Goal: Task Accomplishment & Management: Complete application form

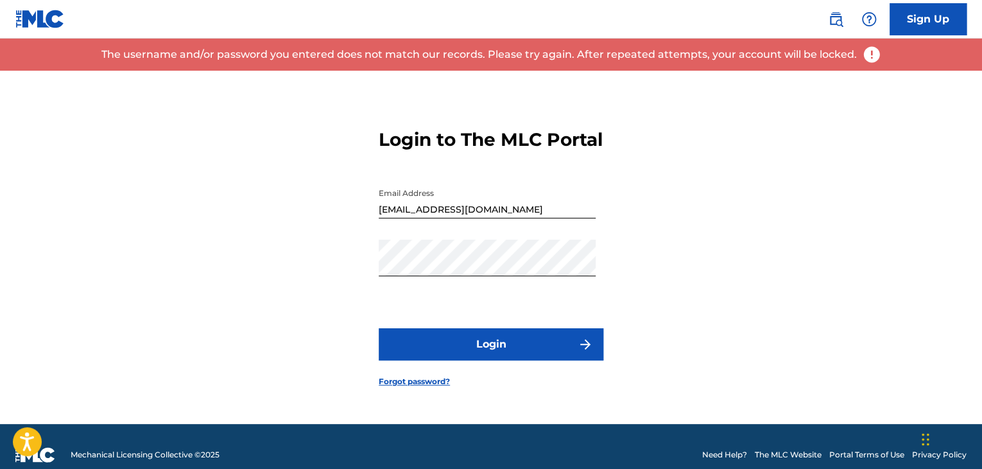
drag, startPoint x: 0, startPoint y: 0, endPoint x: 441, endPoint y: 393, distance: 590.6
click at [441, 387] on link "Forgot password?" at bounding box center [414, 382] width 71 height 12
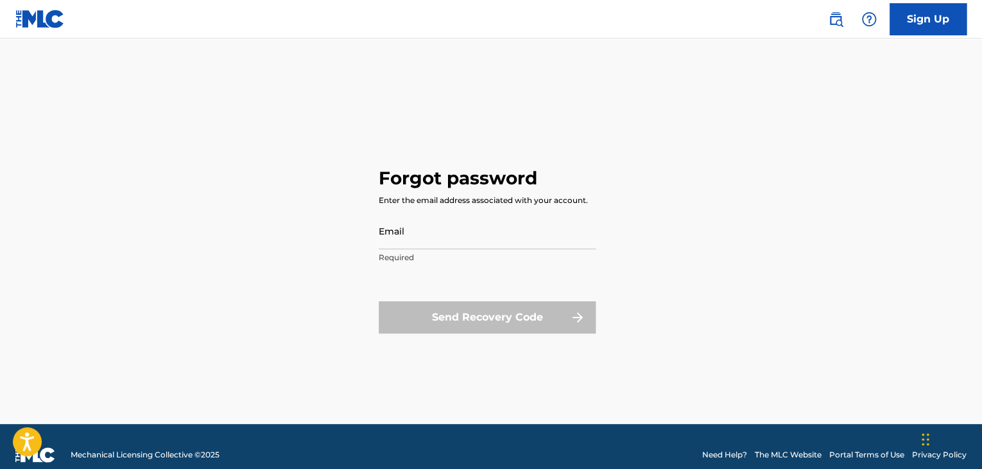
click at [469, 238] on input "Email" at bounding box center [487, 230] width 217 height 37
type input "[EMAIL_ADDRESS][DOMAIN_NAME]"
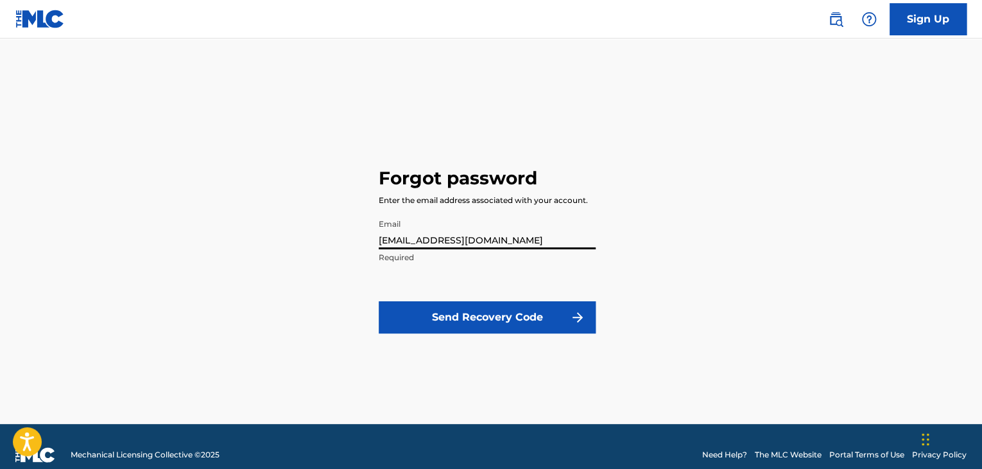
click at [477, 298] on form "Email [EMAIL_ADDRESS][DOMAIN_NAME] Required Send Recovery Code" at bounding box center [487, 280] width 217 height 136
click at [478, 308] on button "Send Recovery Code" at bounding box center [487, 317] width 217 height 32
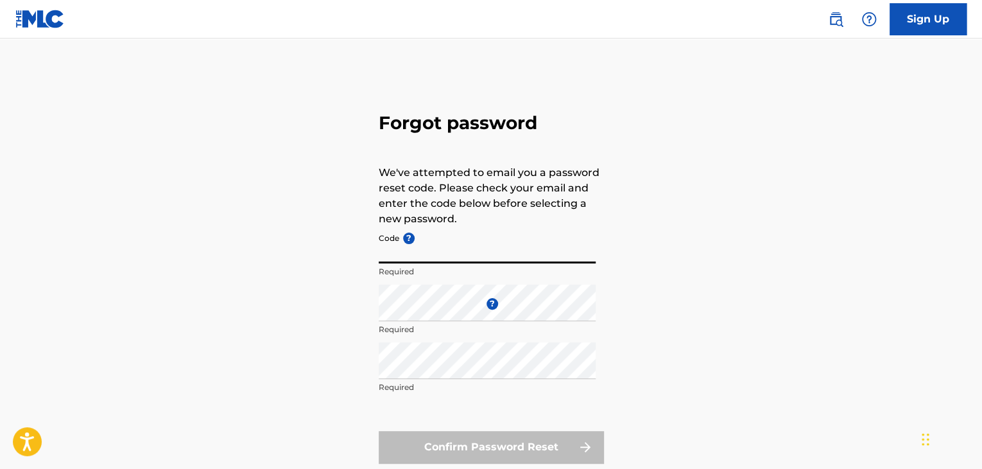
click at [451, 254] on input "Code ?" at bounding box center [487, 245] width 217 height 37
paste input "FP_ed0db12ed3ceee50dd1f0d0bc10a"
type input "FP_ed0db12ed3ceee50dd1f0d0bc10a"
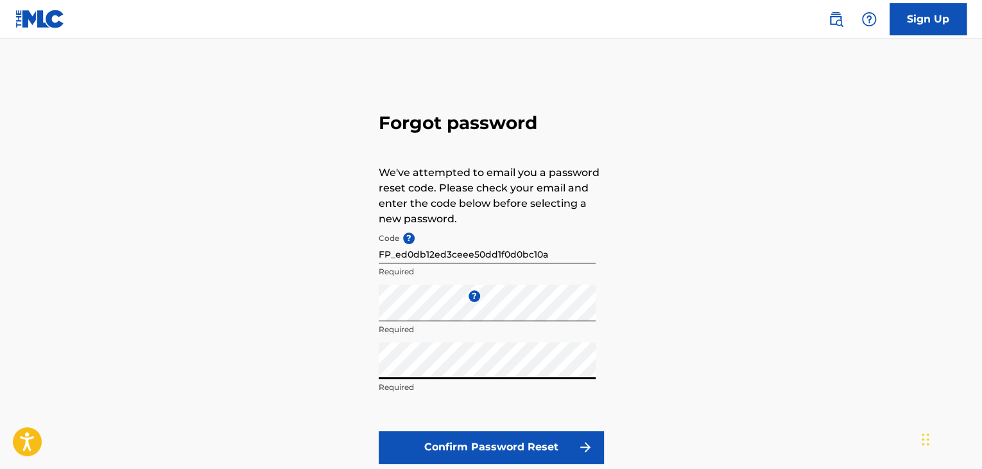
click at [379, 431] on button "Confirm Password Reset" at bounding box center [491, 447] width 225 height 32
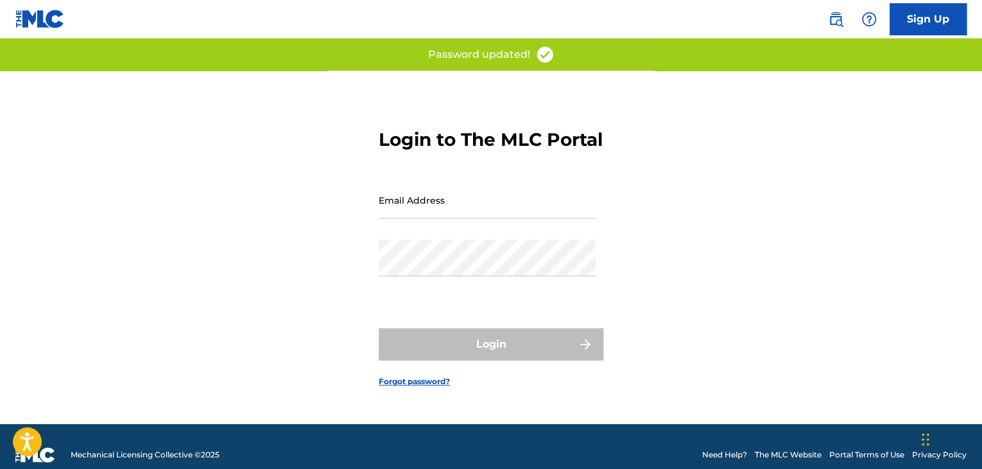
click at [546, 239] on div "Email Address" at bounding box center [487, 211] width 217 height 58
click at [539, 218] on input "Email Address" at bounding box center [487, 200] width 217 height 37
click at [480, 205] on input "Email Address" at bounding box center [487, 200] width 217 height 37
type input "[EMAIL_ADDRESS][DOMAIN_NAME]"
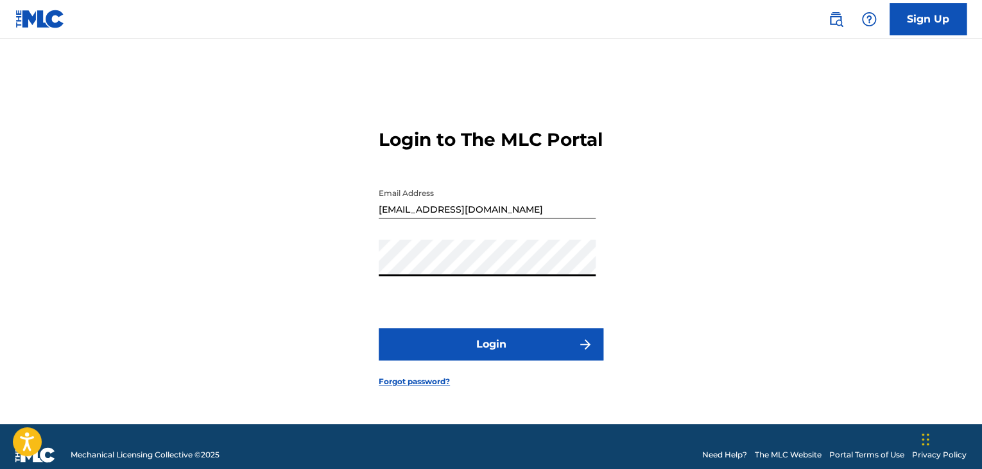
click at [487, 348] on button "Login" at bounding box center [491, 344] width 225 height 32
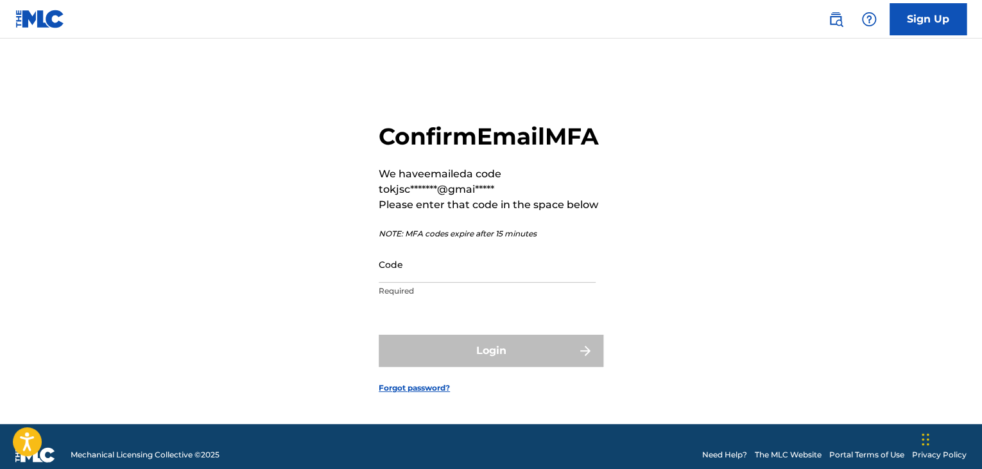
click at [458, 281] on input "Code" at bounding box center [487, 264] width 217 height 37
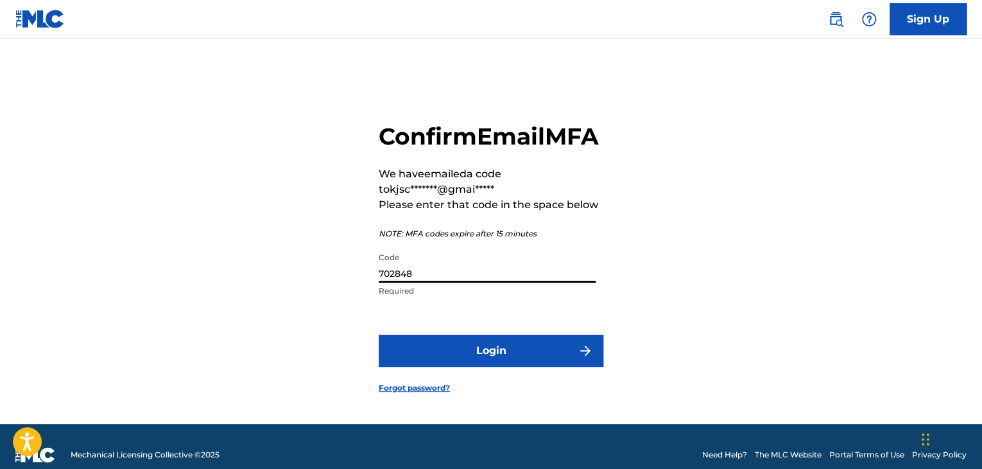
type input "702848"
click at [379, 334] on button "Login" at bounding box center [491, 350] width 225 height 32
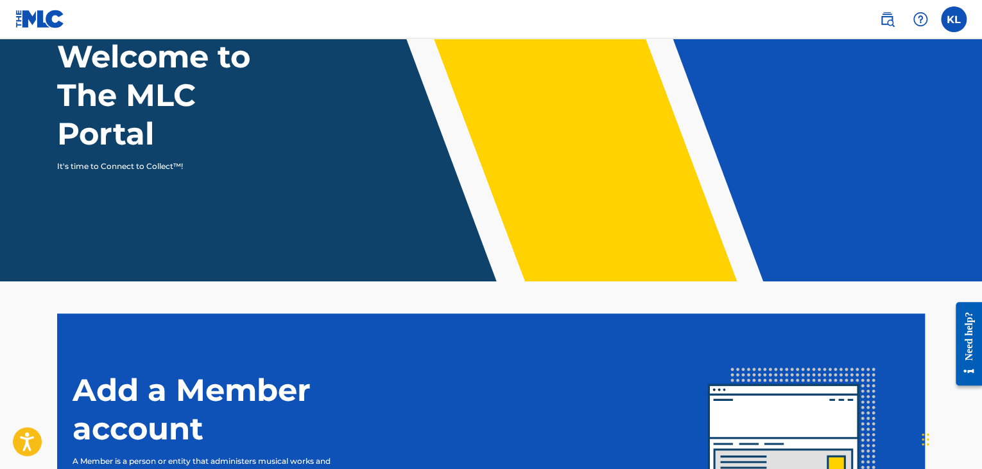
scroll to position [267, 0]
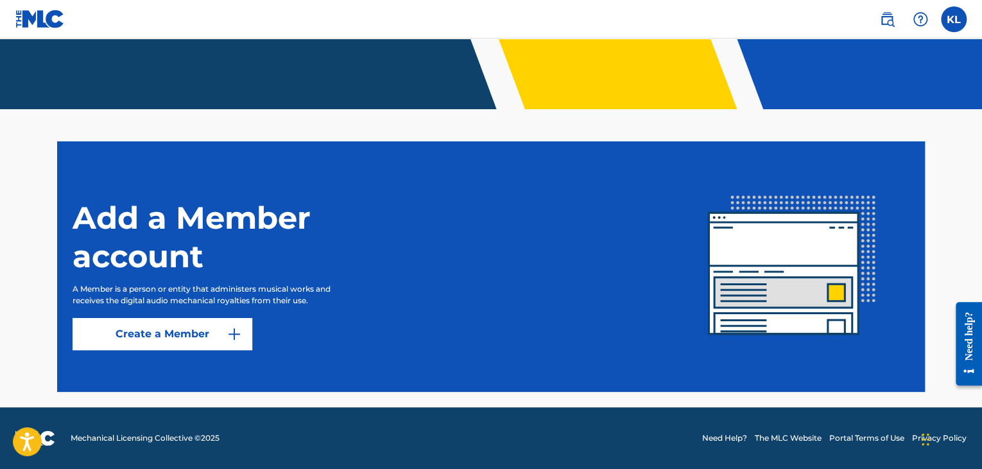
click at [952, 13] on label at bounding box center [954, 19] width 26 height 26
click at [954, 19] on input "KL [PERSON_NAME] [EMAIL_ADDRESS][DOMAIN_NAME] Notification Preferences Profile …" at bounding box center [954, 19] width 0 height 0
click at [886, 15] on img at bounding box center [886, 19] width 15 height 15
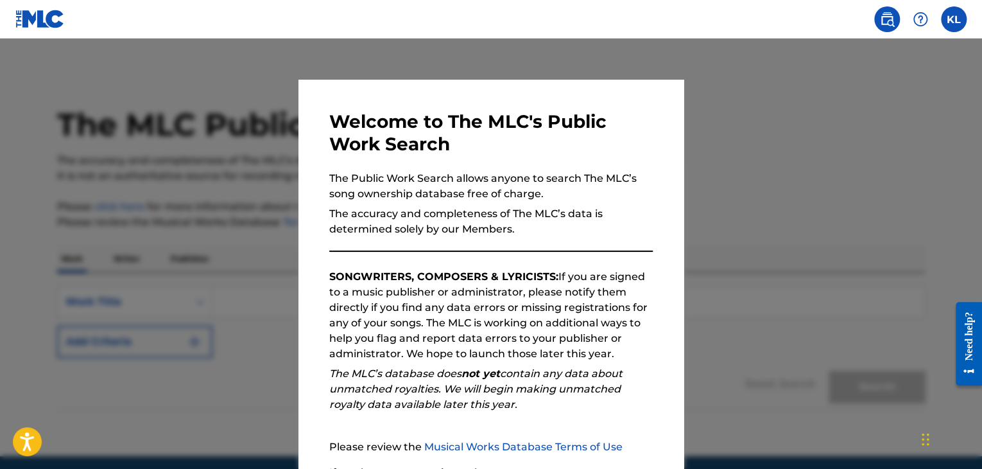
click at [947, 16] on label at bounding box center [954, 19] width 26 height 26
click at [954, 19] on input "KL [PERSON_NAME] [EMAIL_ADDRESS][DOMAIN_NAME] Notification Preferences Profile …" at bounding box center [954, 19] width 0 height 0
click at [631, 139] on h3 "Welcome to The MLC's Public Work Search" at bounding box center [491, 132] width 324 height 45
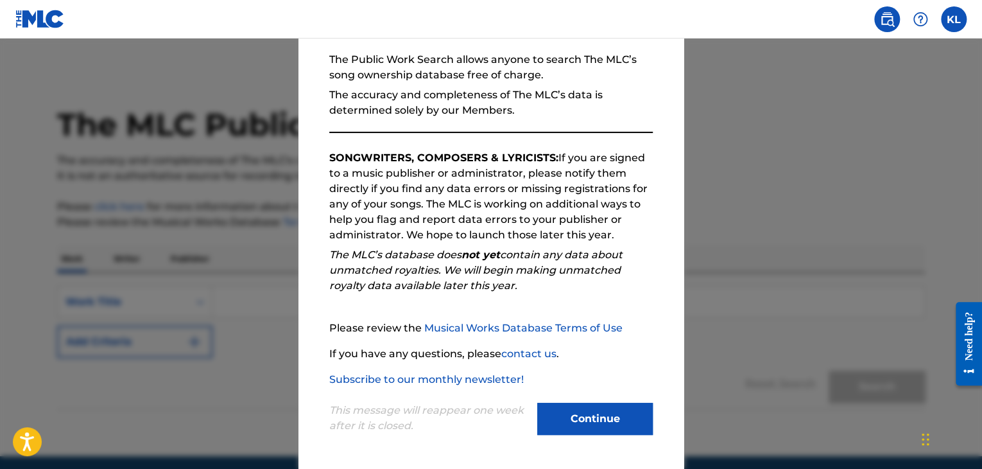
scroll to position [49, 0]
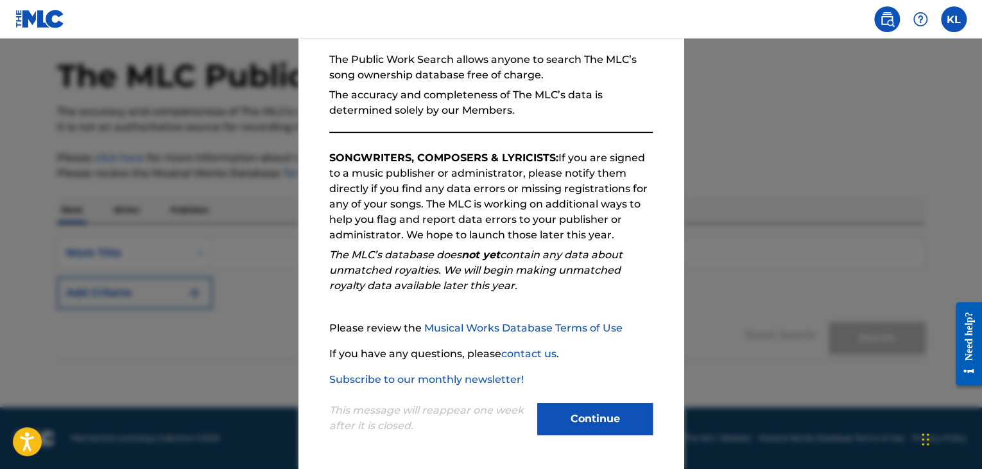
click at [598, 406] on button "Continue" at bounding box center [595, 418] width 116 height 32
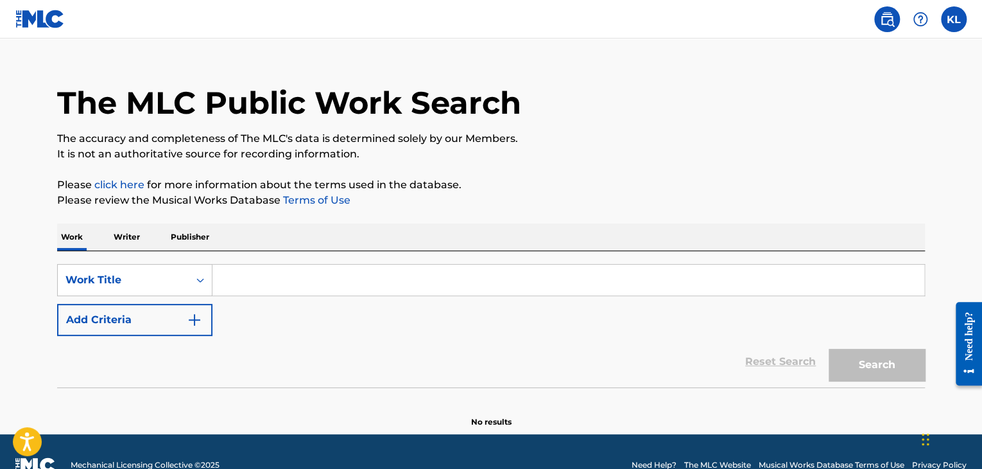
scroll to position [21, 0]
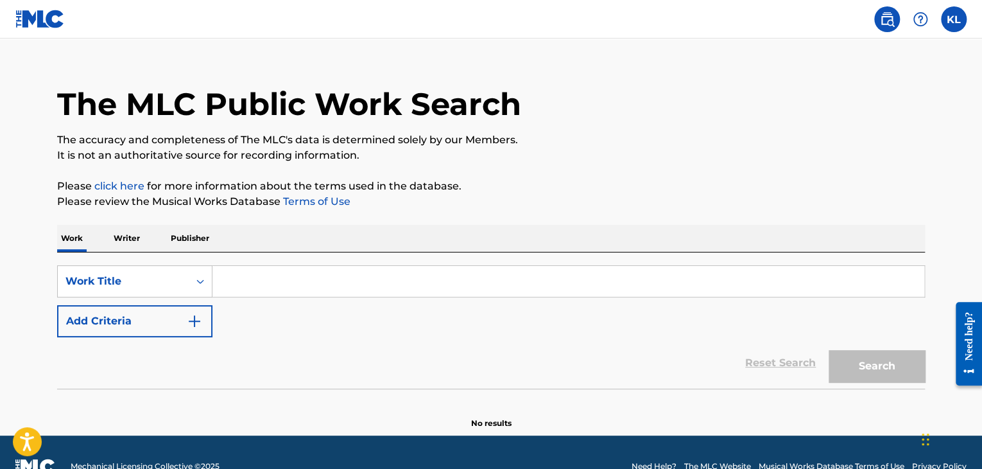
click at [131, 236] on p "Writer" at bounding box center [127, 238] width 34 height 27
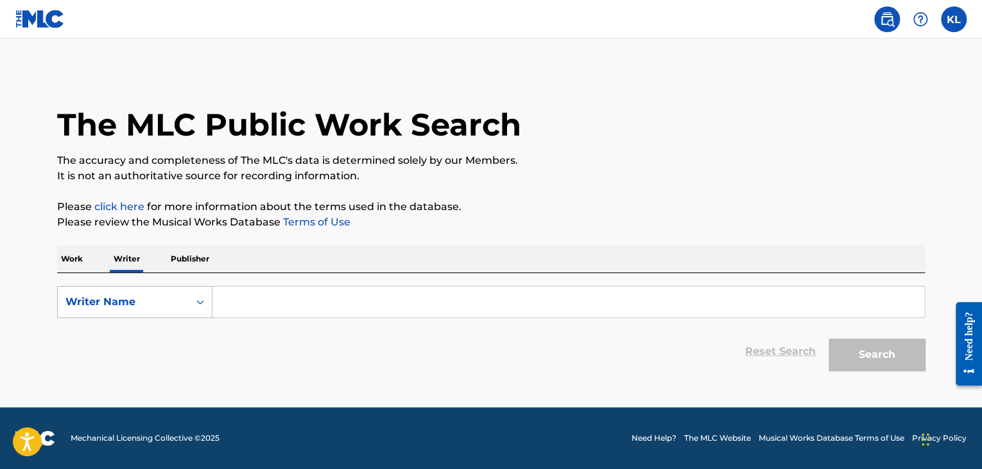
click at [175, 293] on div "Writer Name" at bounding box center [123, 302] width 131 height 24
click at [248, 304] on input "Search Form" at bounding box center [568, 301] width 712 height 31
click at [196, 302] on icon "Search Form" at bounding box center [200, 301] width 13 height 13
click at [234, 315] on input "Search Form" at bounding box center [568, 301] width 712 height 31
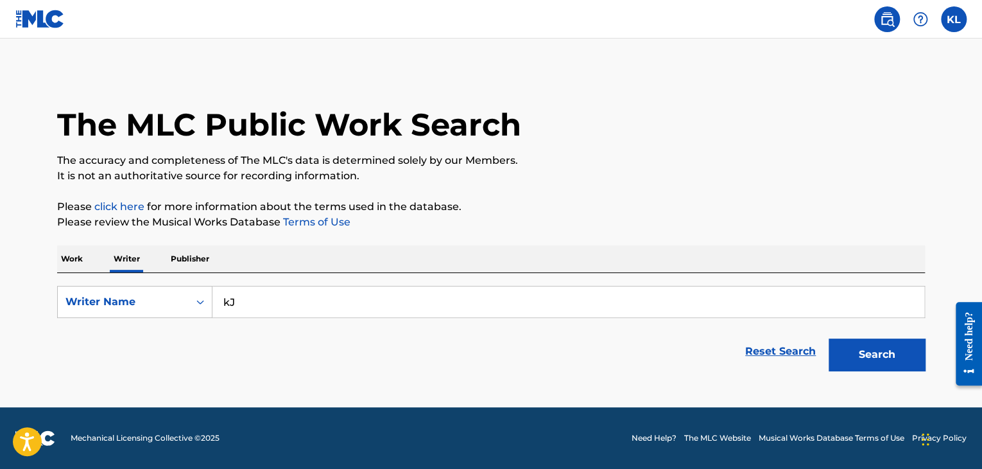
type input "k"
click at [829, 338] on button "Search" at bounding box center [877, 354] width 96 height 32
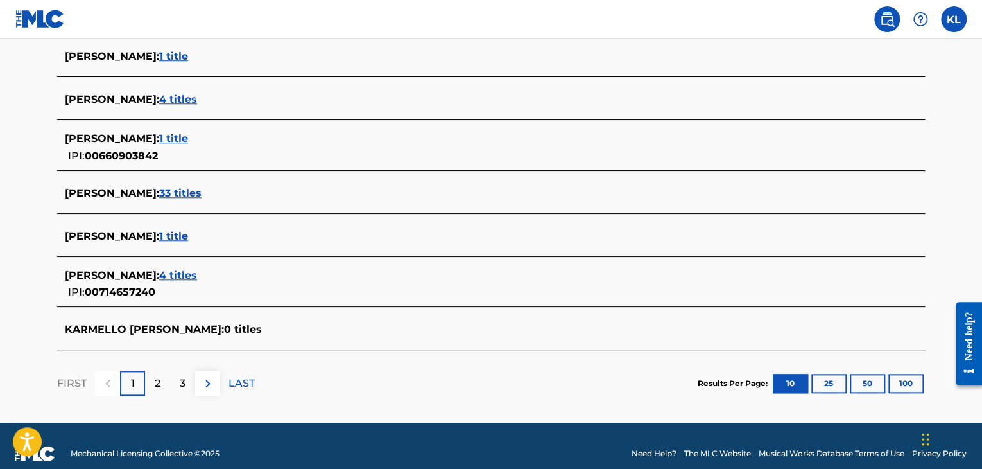
scroll to position [508, 0]
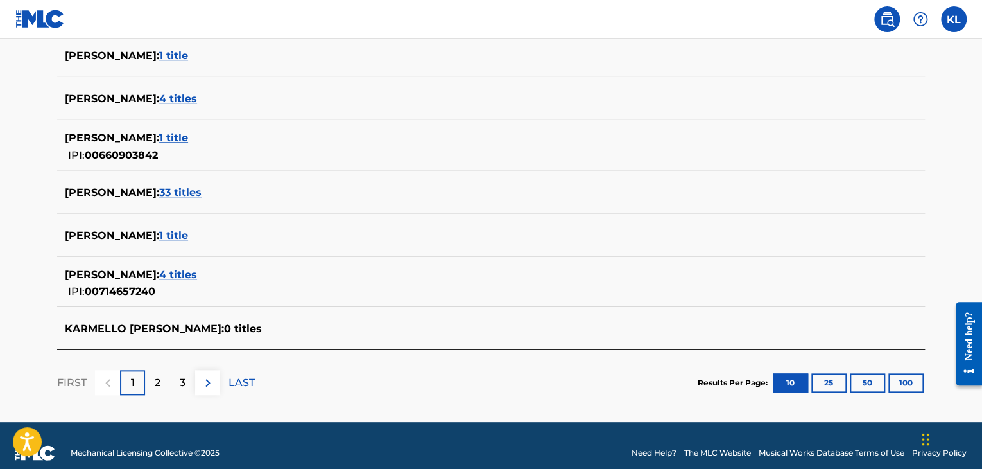
click at [209, 381] on img at bounding box center [207, 382] width 15 height 15
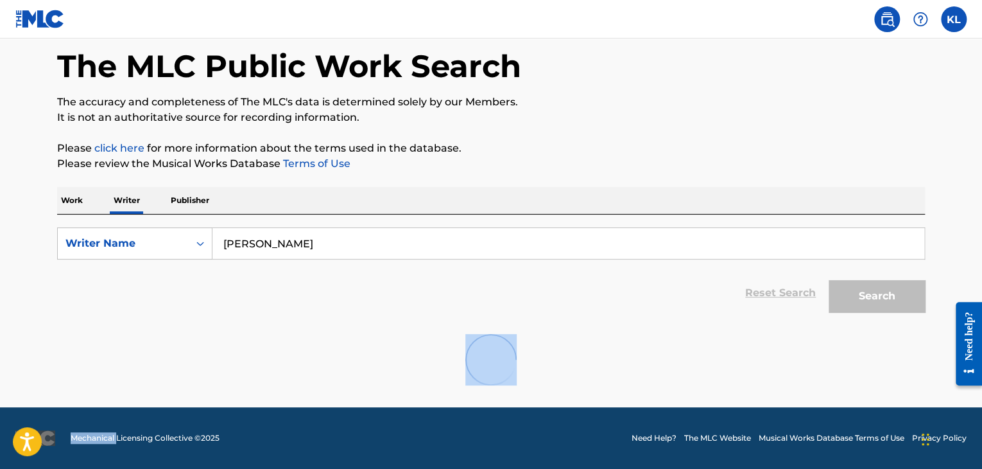
click at [209, 381] on div at bounding box center [491, 359] width 868 height 82
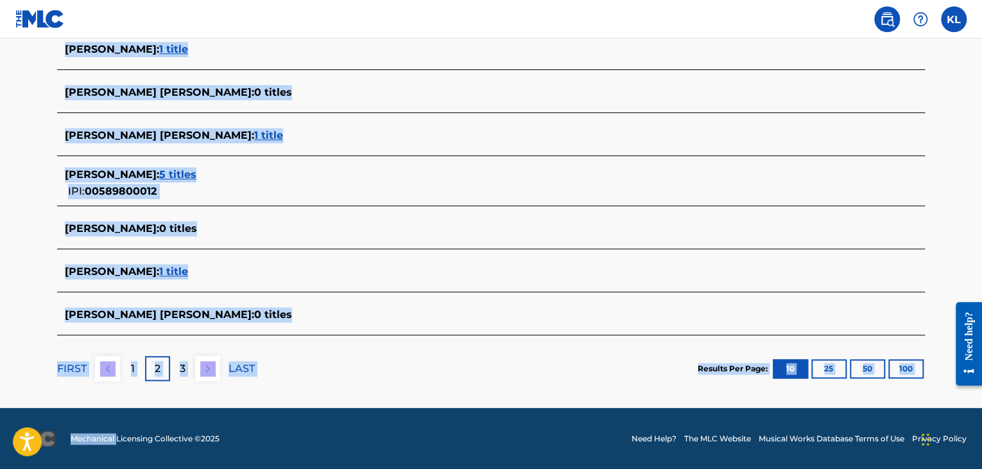
click at [349, 255] on div "[PERSON_NAME] : 1 title" at bounding box center [491, 273] width 868 height 39
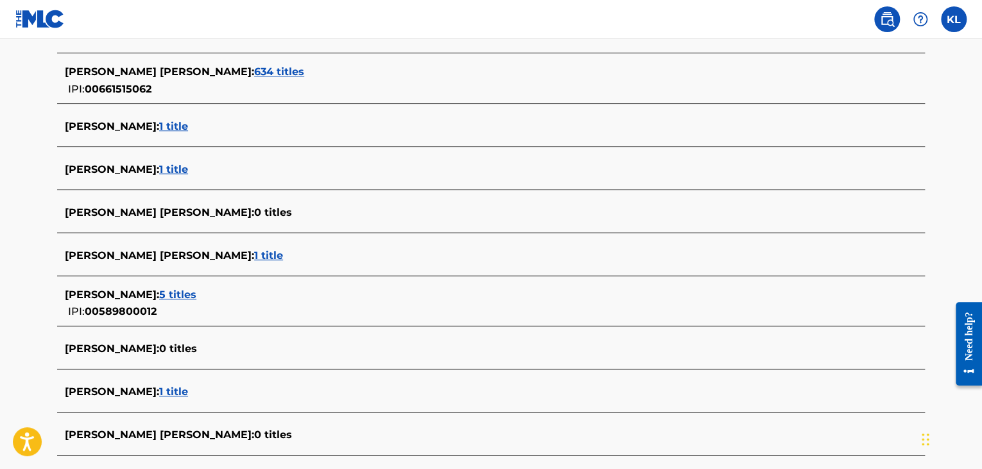
scroll to position [331, 0]
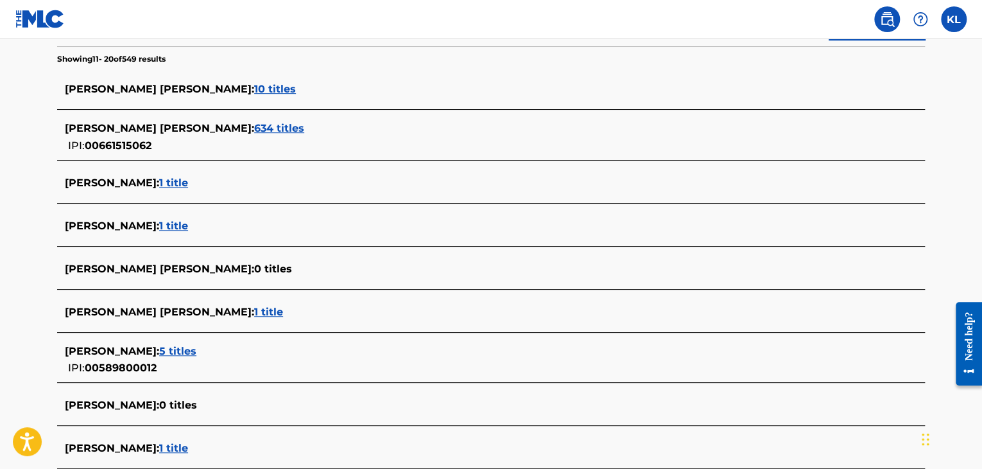
click at [349, 255] on div "[PERSON_NAME] [PERSON_NAME] : 0 titles" at bounding box center [491, 270] width 868 height 30
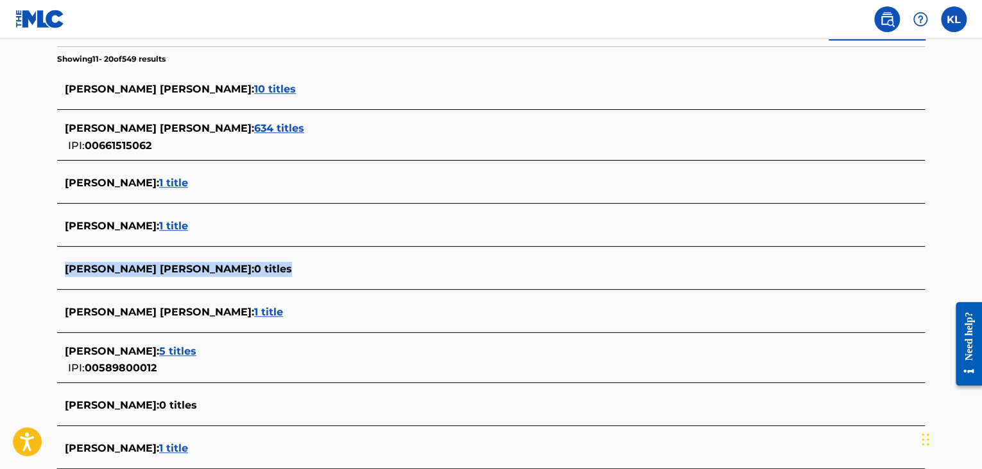
click at [349, 255] on div "[PERSON_NAME] [PERSON_NAME] : 0 titles" at bounding box center [491, 270] width 868 height 30
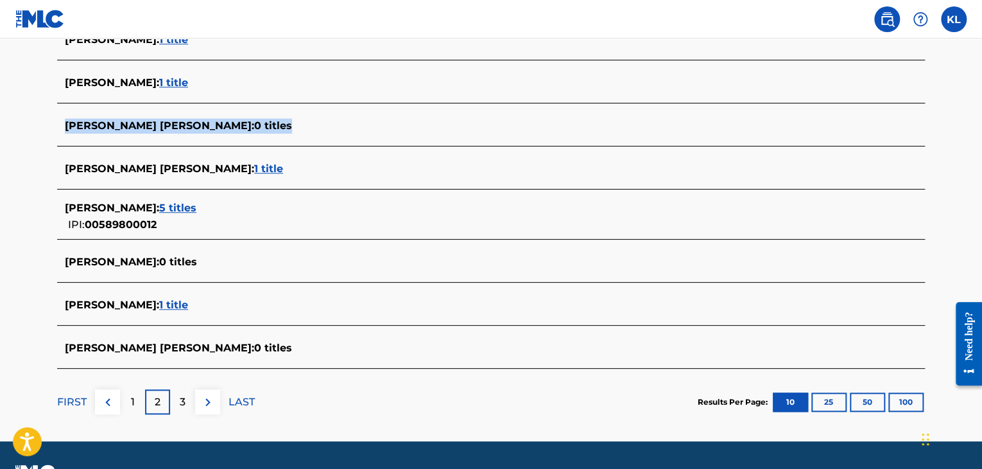
scroll to position [474, 0]
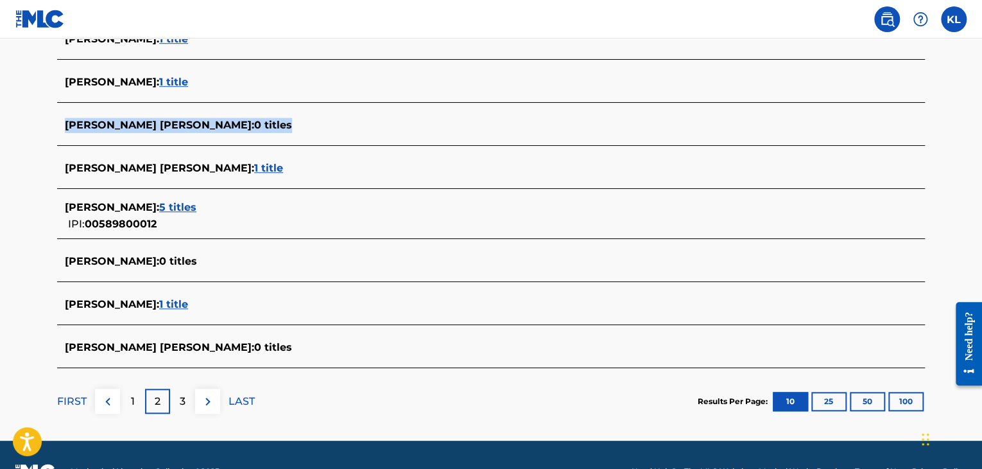
click at [204, 399] on img at bounding box center [207, 401] width 15 height 15
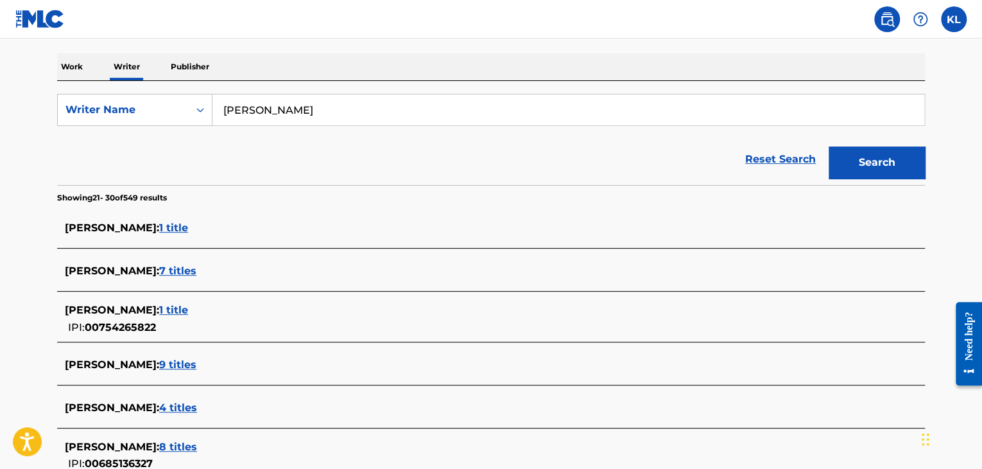
scroll to position [193, 0]
click at [347, 107] on input "[PERSON_NAME]" at bounding box center [568, 109] width 712 height 31
click at [829, 146] on button "Search" at bounding box center [877, 162] width 96 height 32
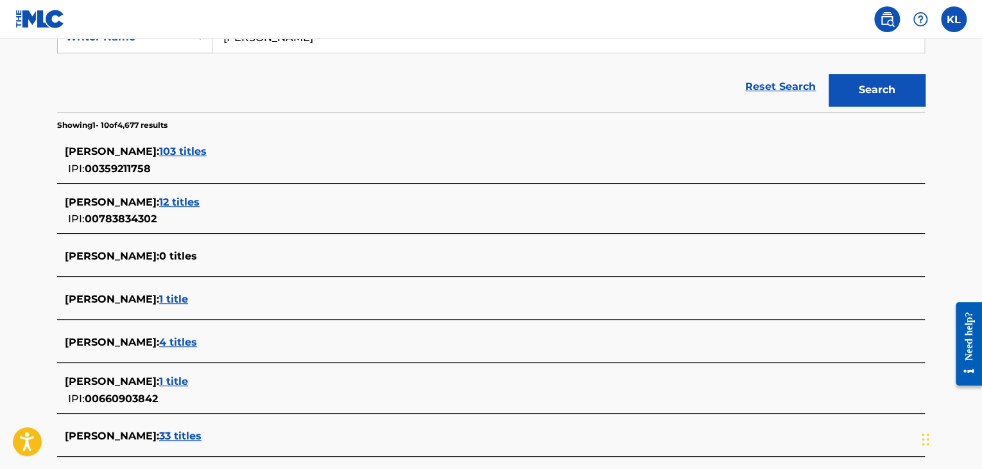
scroll to position [266, 0]
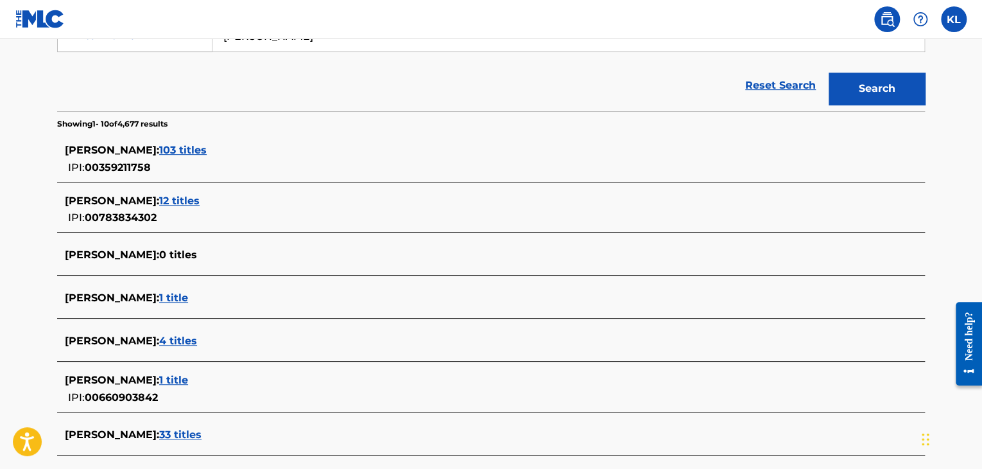
click at [169, 343] on span "4 titles" at bounding box center [178, 340] width 38 height 12
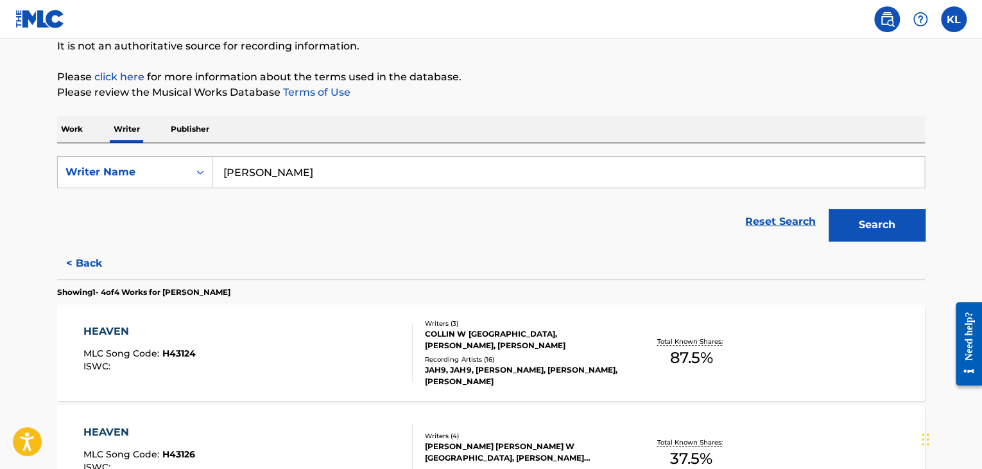
scroll to position [128, 0]
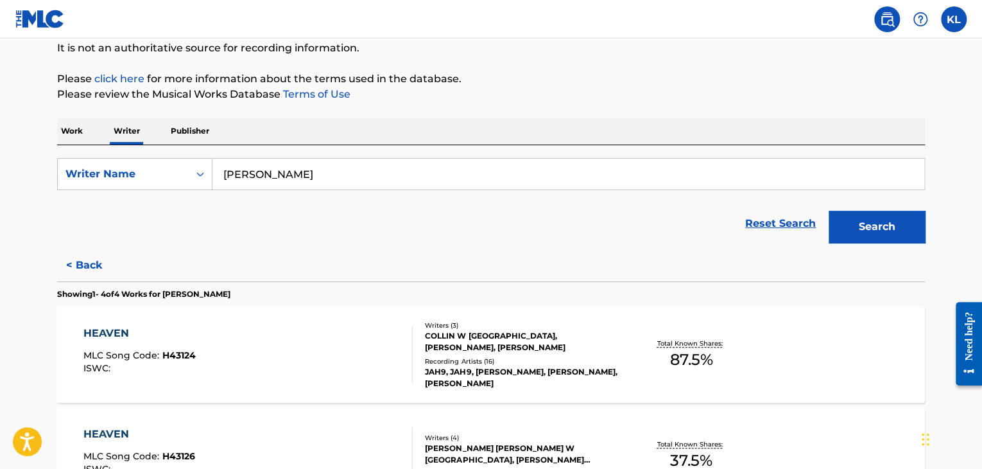
click at [309, 162] on input "[PERSON_NAME]" at bounding box center [568, 174] width 712 height 31
type input "kj scavvy"
click at [829, 211] on button "Search" at bounding box center [877, 227] width 96 height 32
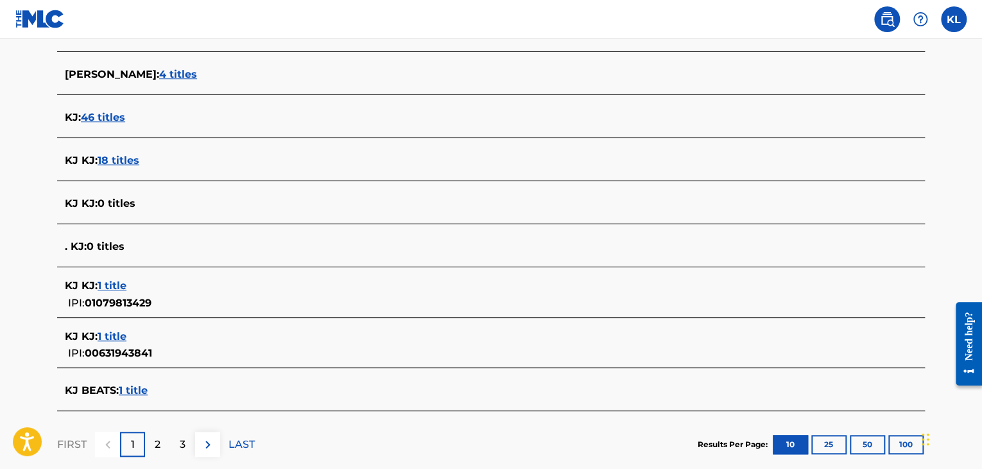
scroll to position [431, 0]
click at [198, 445] on button at bounding box center [207, 443] width 25 height 25
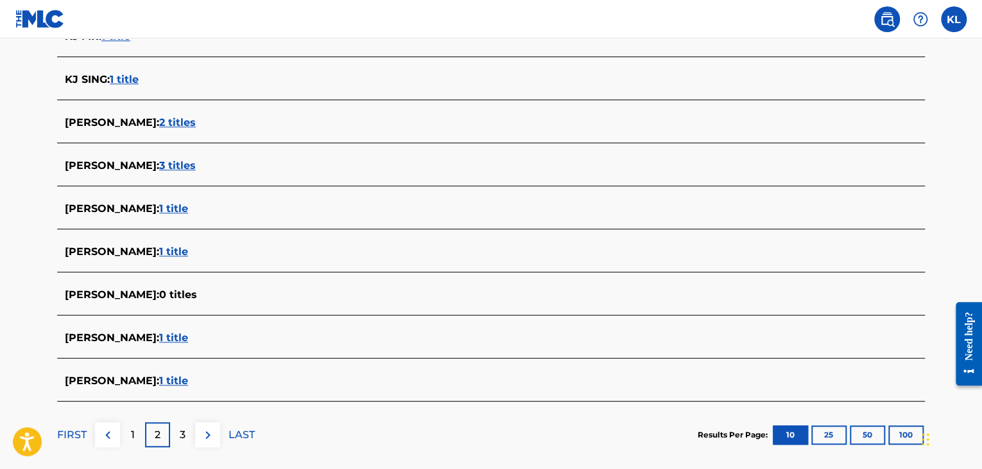
click at [208, 427] on img at bounding box center [207, 434] width 15 height 15
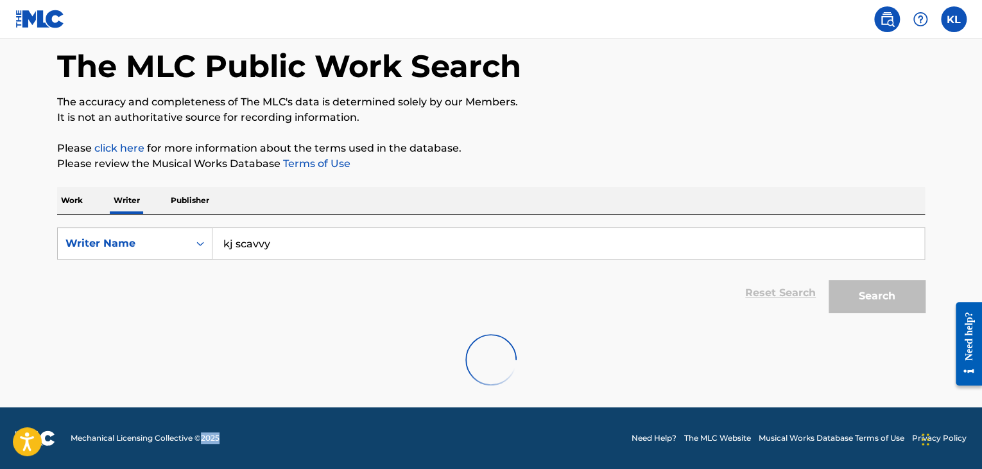
click at [208, 426] on footer "Mechanical Licensing Collective © 2025 Need Help? The MLC Website Musical Works…" at bounding box center [491, 438] width 982 height 62
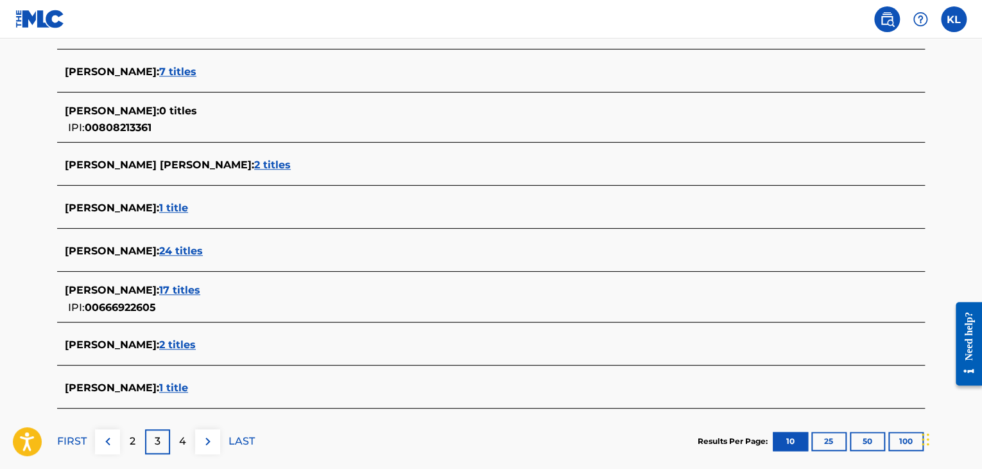
click at [206, 438] on img at bounding box center [207, 440] width 15 height 15
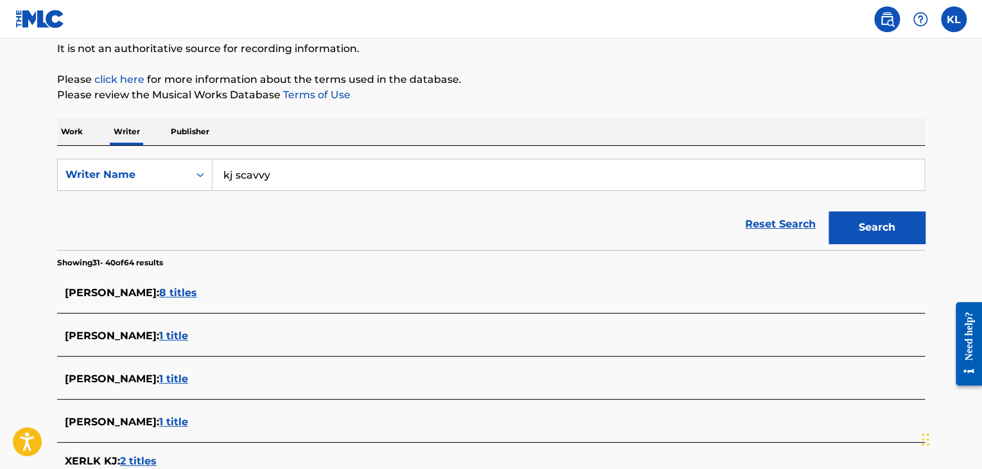
scroll to position [126, 0]
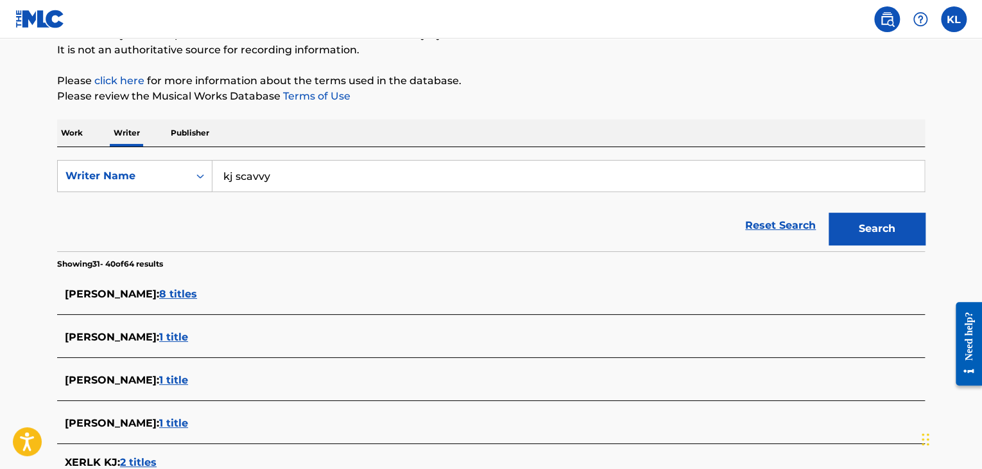
click at [192, 144] on p "Publisher" at bounding box center [190, 132] width 46 height 27
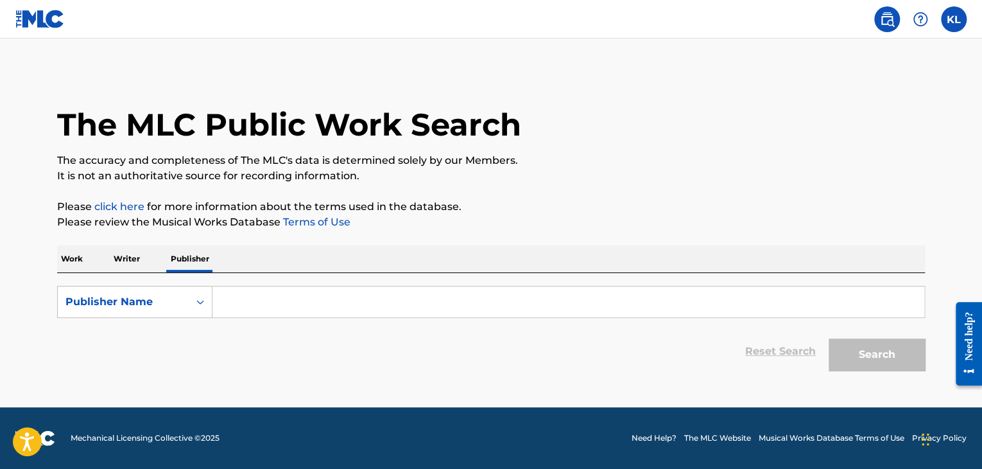
drag, startPoint x: 252, startPoint y: 295, endPoint x: 163, endPoint y: 274, distance: 91.1
click at [163, 274] on div "SearchWithCriteria809fc97d-7985-46e0-a607-195bf25e3330 Publisher Name Reset Sea…" at bounding box center [491, 325] width 868 height 104
click at [90, 259] on div "Work Writer Publisher" at bounding box center [491, 258] width 868 height 27
click at [69, 265] on p "Work" at bounding box center [72, 258] width 30 height 27
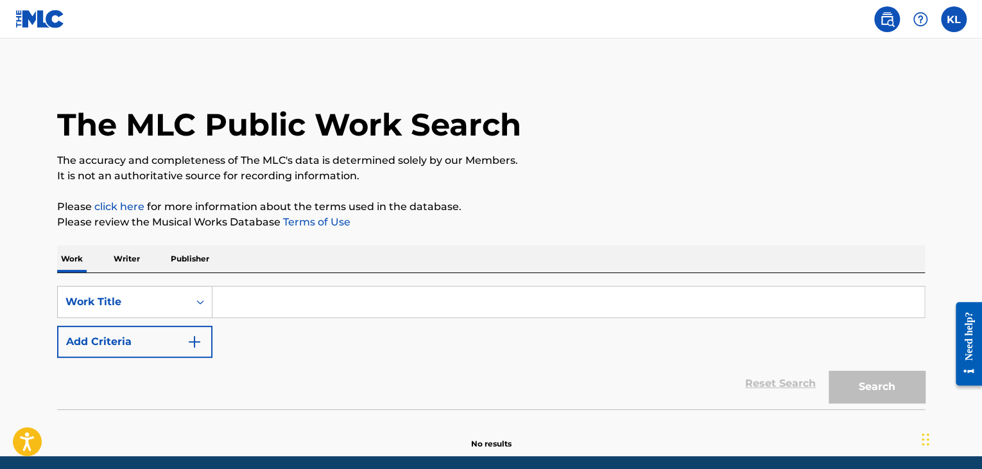
click at [273, 309] on input "Search Form" at bounding box center [568, 301] width 712 height 31
click at [177, 349] on button "Add Criteria" at bounding box center [134, 341] width 155 height 32
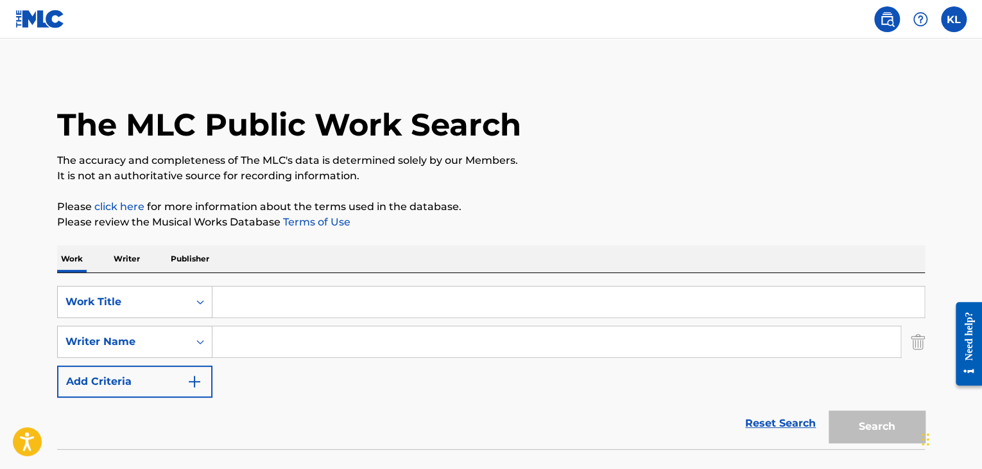
click at [261, 338] on input "Search Form" at bounding box center [556, 341] width 688 height 31
type input "KJ SCAVVY"
click at [711, 295] on input "Search Form" at bounding box center [568, 301] width 712 height 31
click at [711, 295] on input "dA" at bounding box center [568, 301] width 712 height 31
type input "d"
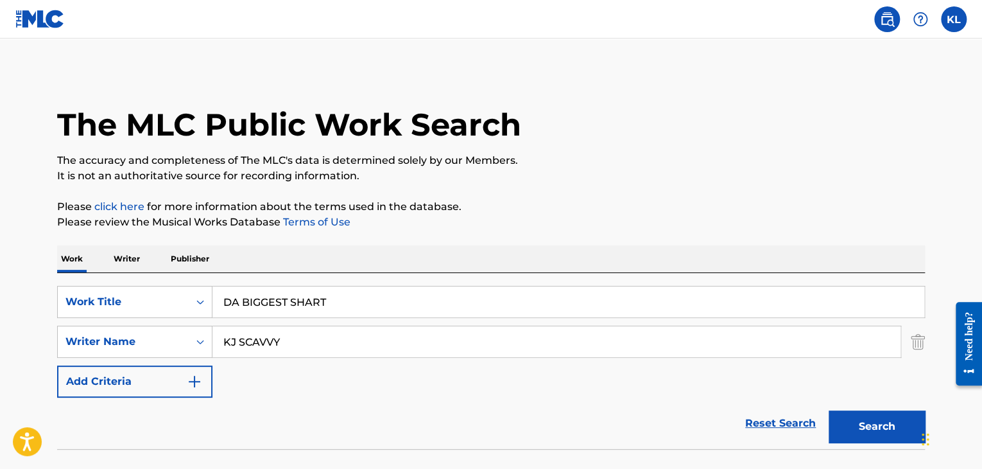
click at [829, 410] on button "Search" at bounding box center [877, 426] width 96 height 32
drag, startPoint x: 586, startPoint y: 352, endPoint x: 563, endPoint y: 309, distance: 49.4
click at [563, 309] on div "SearchWithCriteria43f76227-de15-4612-b1e2-3fb3bf78a28e Work Title DA BIGGEST SH…" at bounding box center [491, 342] width 868 height 112
click at [562, 308] on input "DA BIGGEST SHAR" at bounding box center [568, 301] width 712 height 31
type input "DA BIGGEST SHARK"
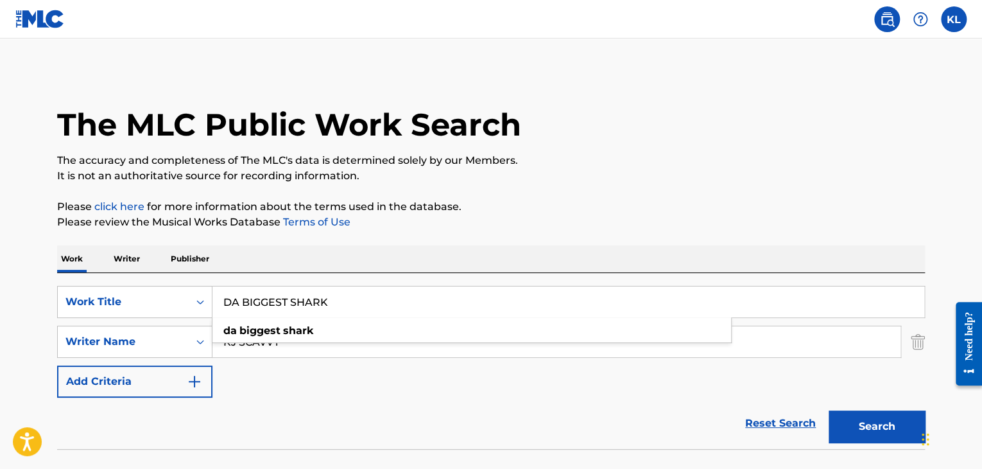
click at [829, 410] on button "Search" at bounding box center [877, 426] width 96 height 32
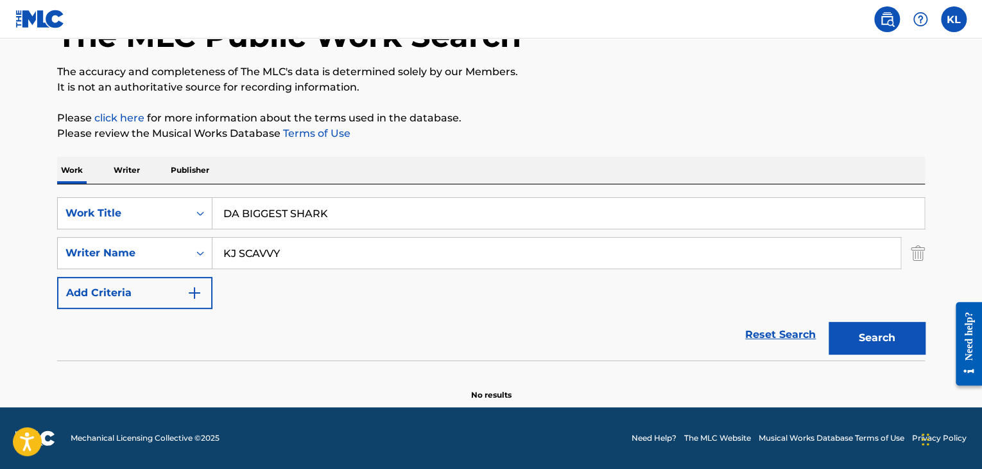
scroll to position [88, 0]
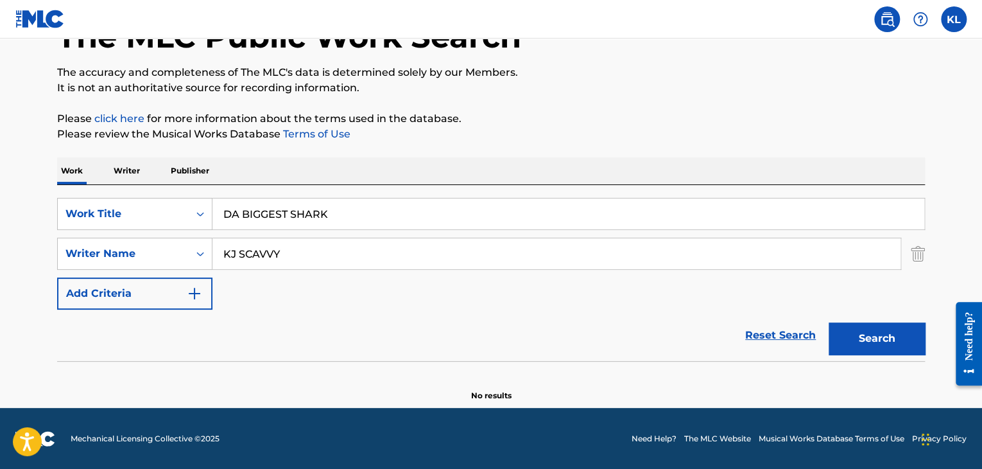
click at [198, 173] on p "Publisher" at bounding box center [190, 170] width 46 height 27
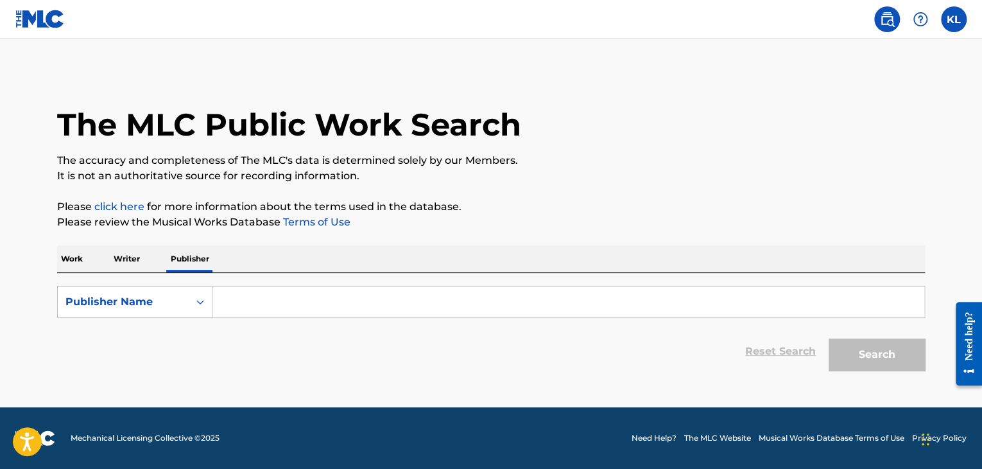
click at [300, 295] on input "Search Form" at bounding box center [568, 301] width 712 height 31
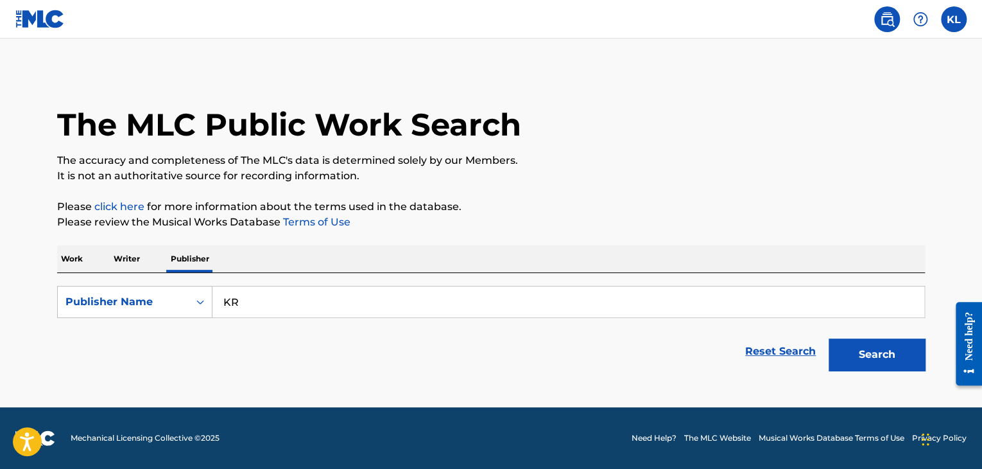
click at [300, 295] on input "KR" at bounding box center [568, 301] width 712 height 31
type input "[PERSON_NAME]"
click at [829, 338] on button "Search" at bounding box center [877, 354] width 96 height 32
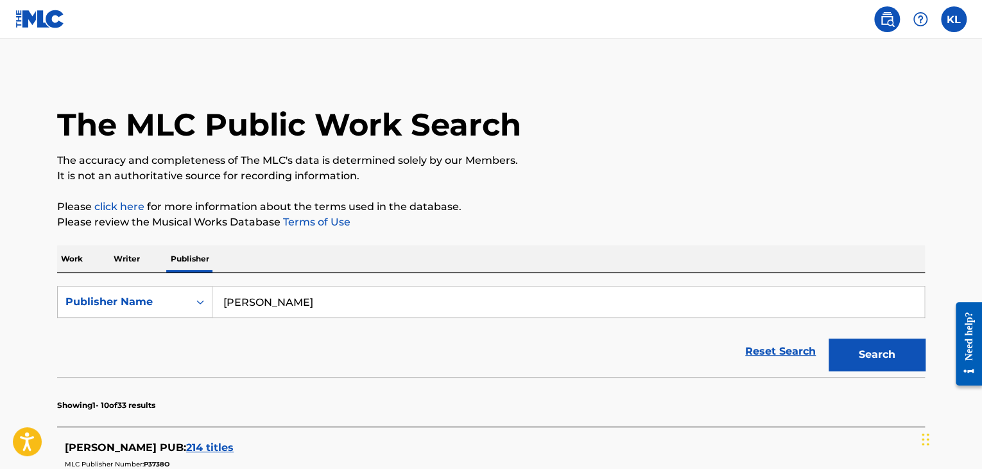
click at [139, 199] on p "Please click here for more information about the terms used in the database." at bounding box center [491, 206] width 868 height 15
click at [130, 211] on link "click here" at bounding box center [119, 206] width 50 height 12
click at [960, 12] on label at bounding box center [954, 19] width 26 height 26
click at [954, 19] on input "KL [PERSON_NAME] [EMAIL_ADDRESS][DOMAIN_NAME] Notification Preferences Profile …" at bounding box center [954, 19] width 0 height 0
click at [899, 78] on p "[PERSON_NAME]" at bounding box center [910, 75] width 98 height 15
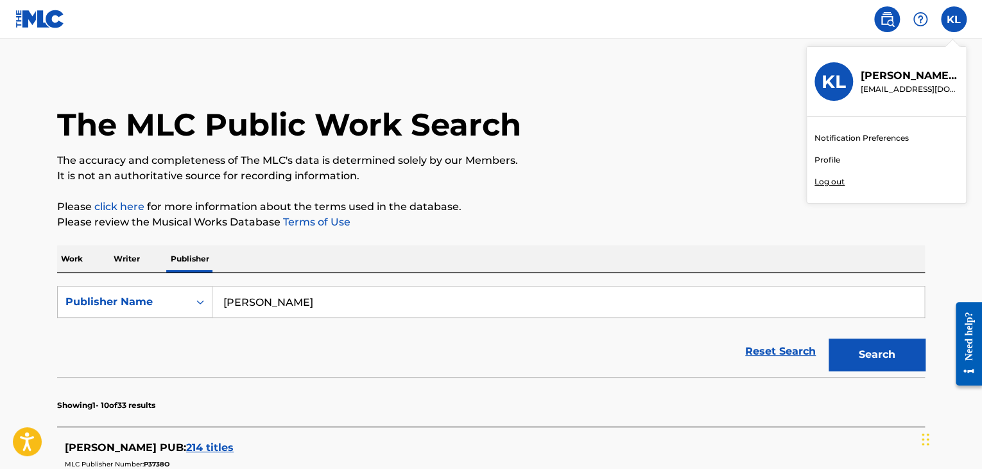
click at [954, 19] on input "KL [PERSON_NAME] [EMAIL_ADDRESS][DOMAIN_NAME] Notification Preferences Profile …" at bounding box center [954, 19] width 0 height 0
drag, startPoint x: 820, startPoint y: 175, endPoint x: 822, endPoint y: 157, distance: 18.0
click at [822, 157] on link "Profile" at bounding box center [828, 160] width 26 height 12
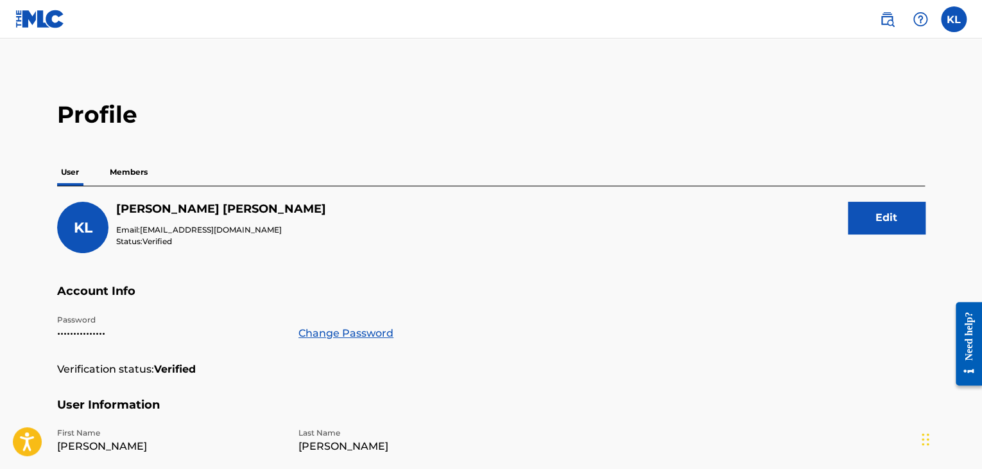
click at [822, 157] on div "Profile User Members KL [PERSON_NAME] Email: [EMAIL_ADDRESS][DOMAIN_NAME] Statu…" at bounding box center [491, 435] width 899 height 671
click at [118, 159] on p "Members" at bounding box center [129, 172] width 46 height 27
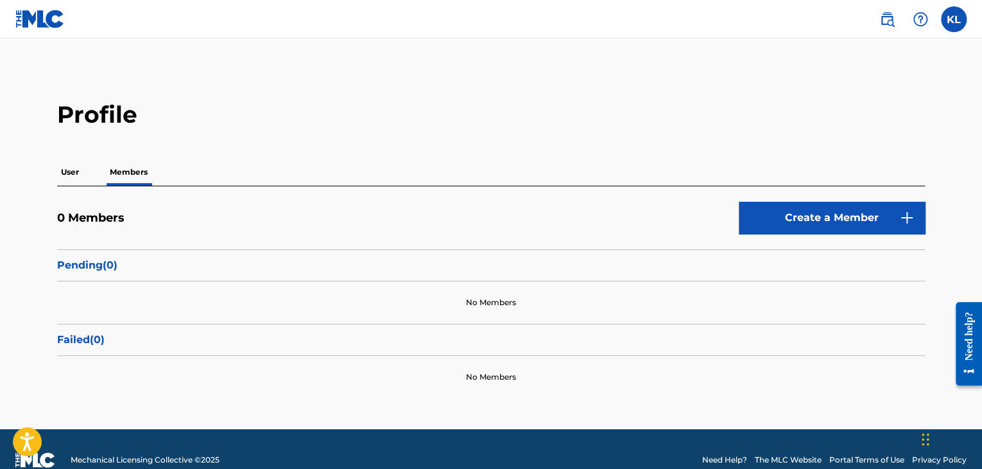
scroll to position [21, 0]
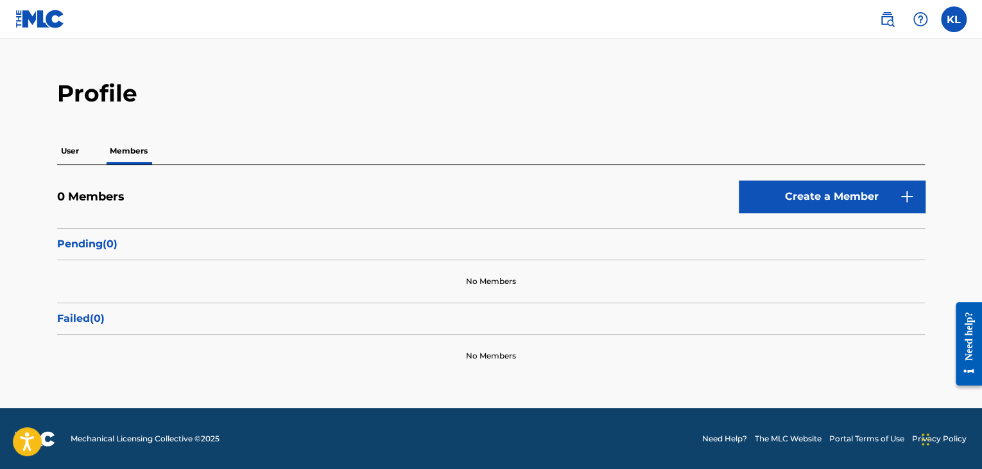
click at [740, 200] on link "Create a Member" at bounding box center [832, 196] width 186 height 32
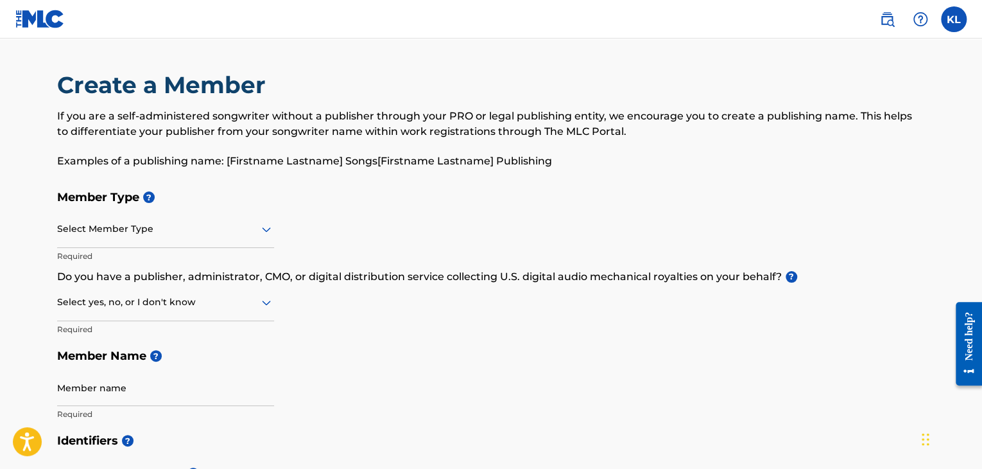
click at [187, 237] on div "Select Member Type" at bounding box center [165, 229] width 217 height 37
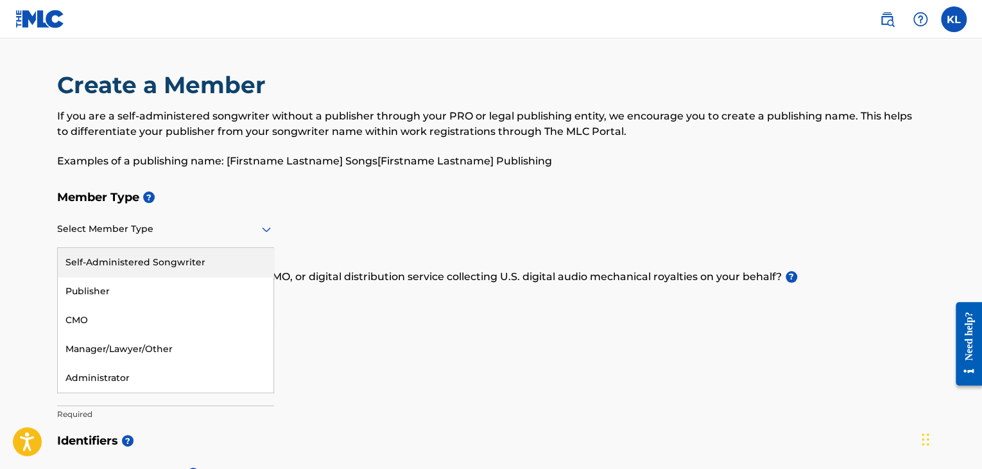
click at [187, 237] on div "Select Member Type" at bounding box center [165, 229] width 217 height 37
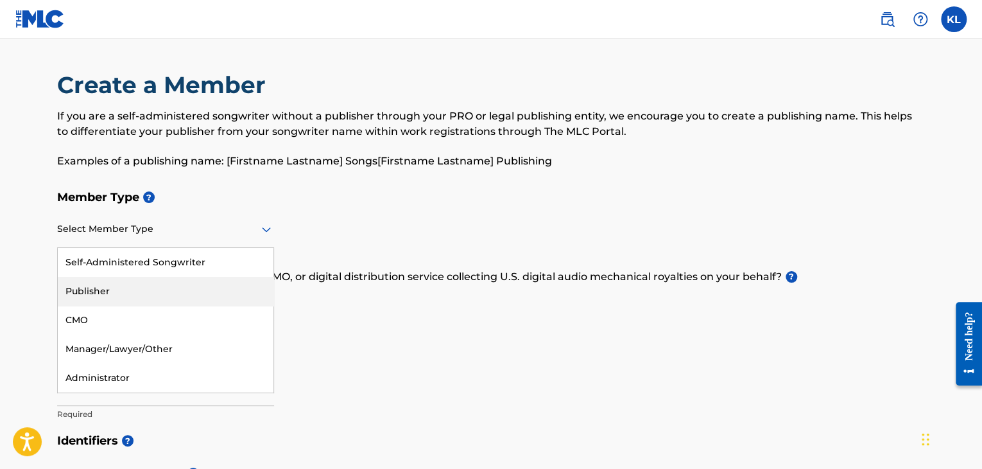
click at [184, 279] on div "Publisher" at bounding box center [166, 291] width 216 height 29
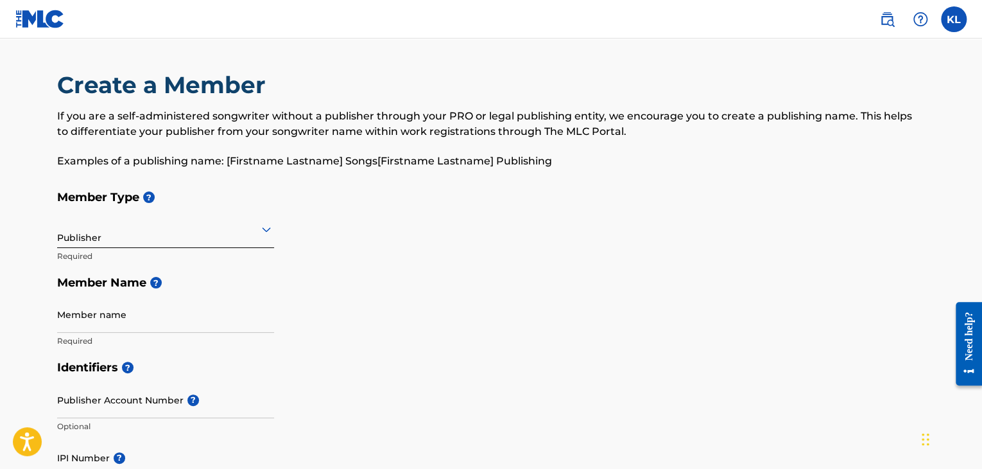
click at [184, 279] on h5 "Member Name ?" at bounding box center [491, 283] width 868 height 28
click at [180, 322] on input "Member name" at bounding box center [165, 314] width 217 height 37
type input "k"
type input "[PERSON_NAME]"
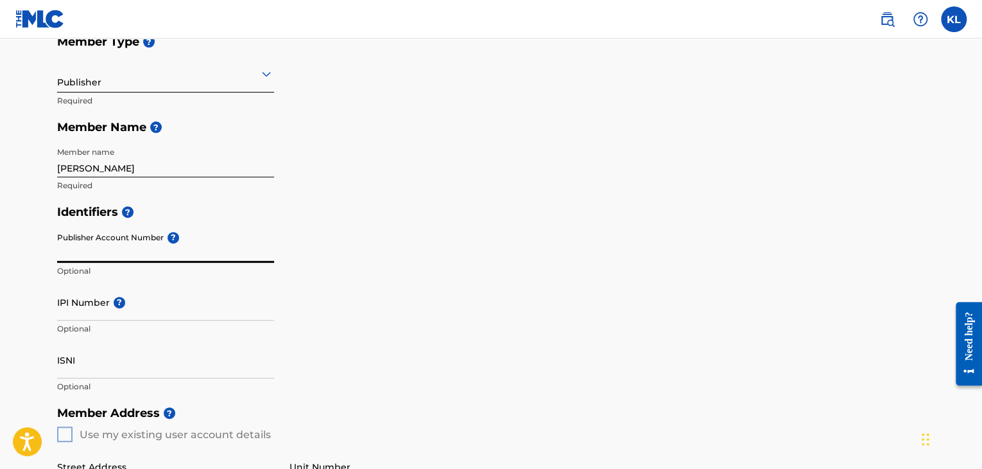
scroll to position [159, 0]
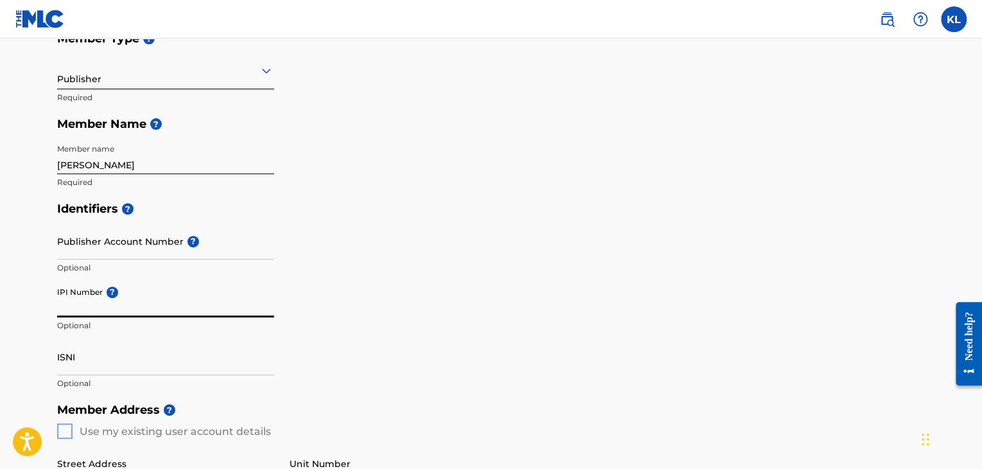
click at [145, 305] on input "IPI Number ?" at bounding box center [165, 299] width 217 height 37
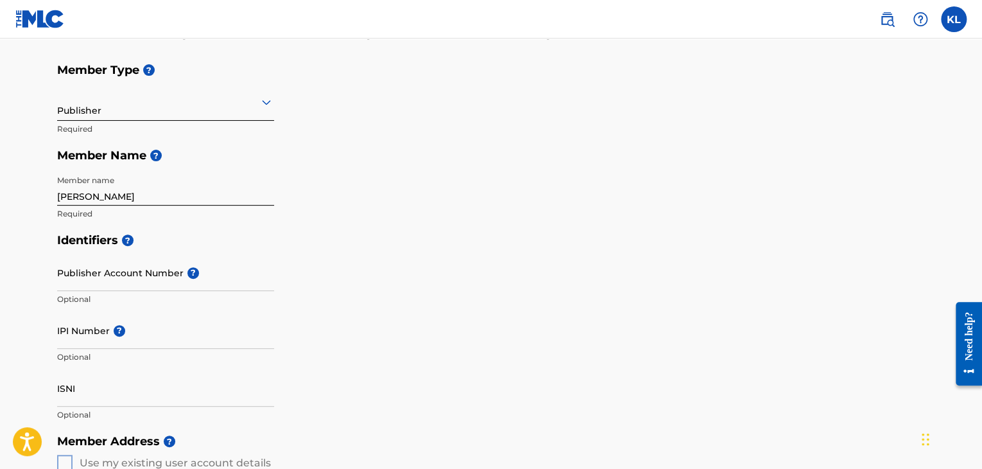
scroll to position [126, 0]
click at [175, 111] on div "Publisher" at bounding box center [165, 102] width 217 height 31
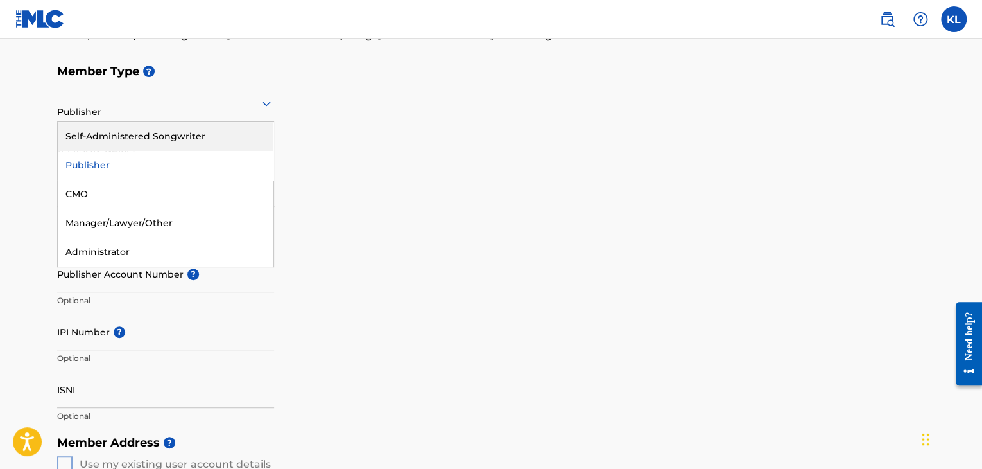
click at [172, 132] on div "Self-Administered Songwriter" at bounding box center [166, 136] width 216 height 29
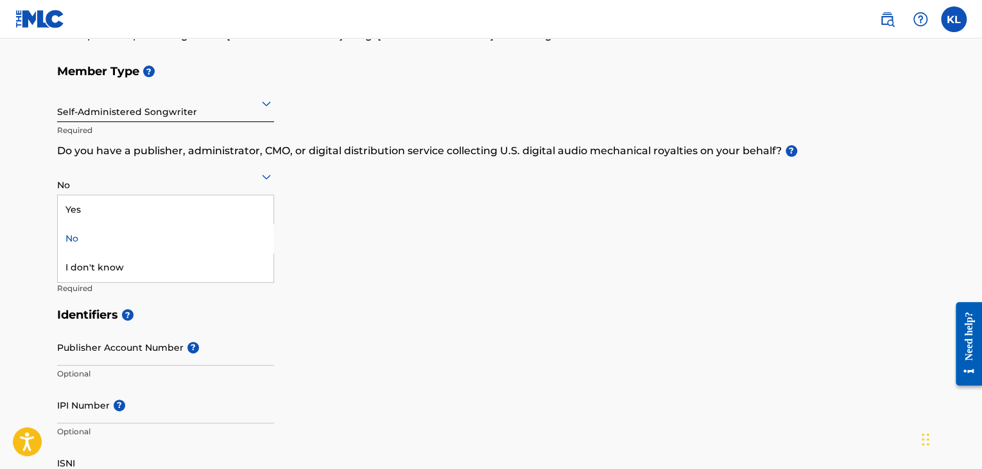
click at [220, 173] on div at bounding box center [165, 176] width 217 height 16
click at [210, 209] on div "Yes" at bounding box center [166, 209] width 216 height 29
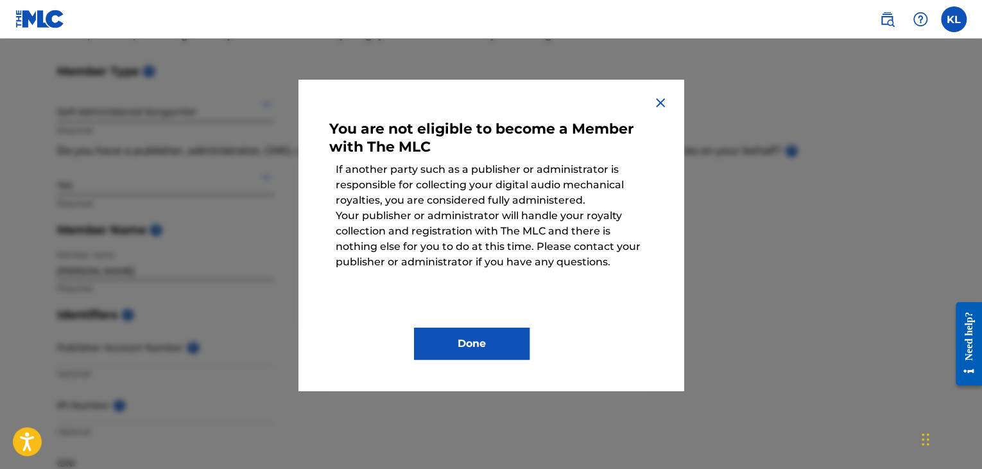
click at [210, 209] on div at bounding box center [491, 273] width 982 height 469
drag, startPoint x: 210, startPoint y: 209, endPoint x: 297, endPoint y: 166, distance: 97.0
click at [297, 166] on div at bounding box center [491, 273] width 982 height 469
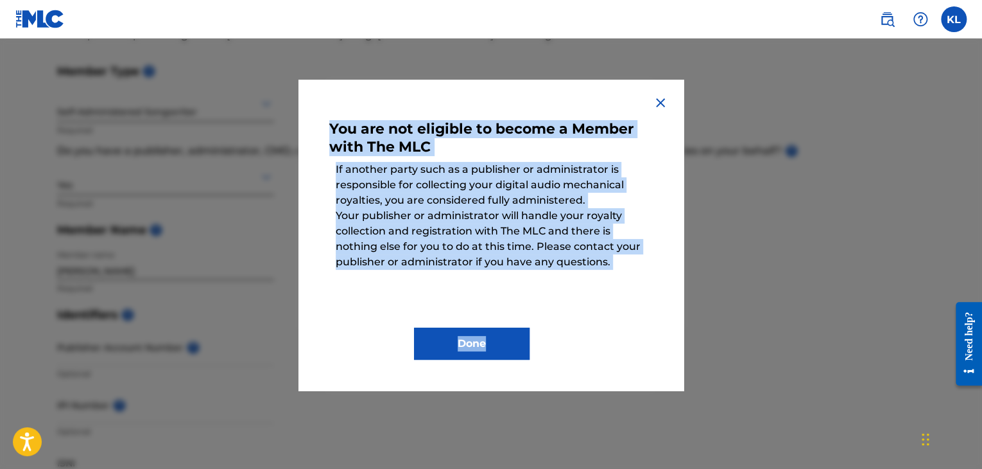
drag, startPoint x: 327, startPoint y: 127, endPoint x: 603, endPoint y: 347, distance: 353.2
click at [603, 347] on div "You are not eligible to become a Member with The MLC If another party such as a…" at bounding box center [490, 235] width 385 height 311
copy div "You are not eligible to become a Member with The MLC If another party such as a…"
